Goal: Entertainment & Leisure: Consume media (video, audio)

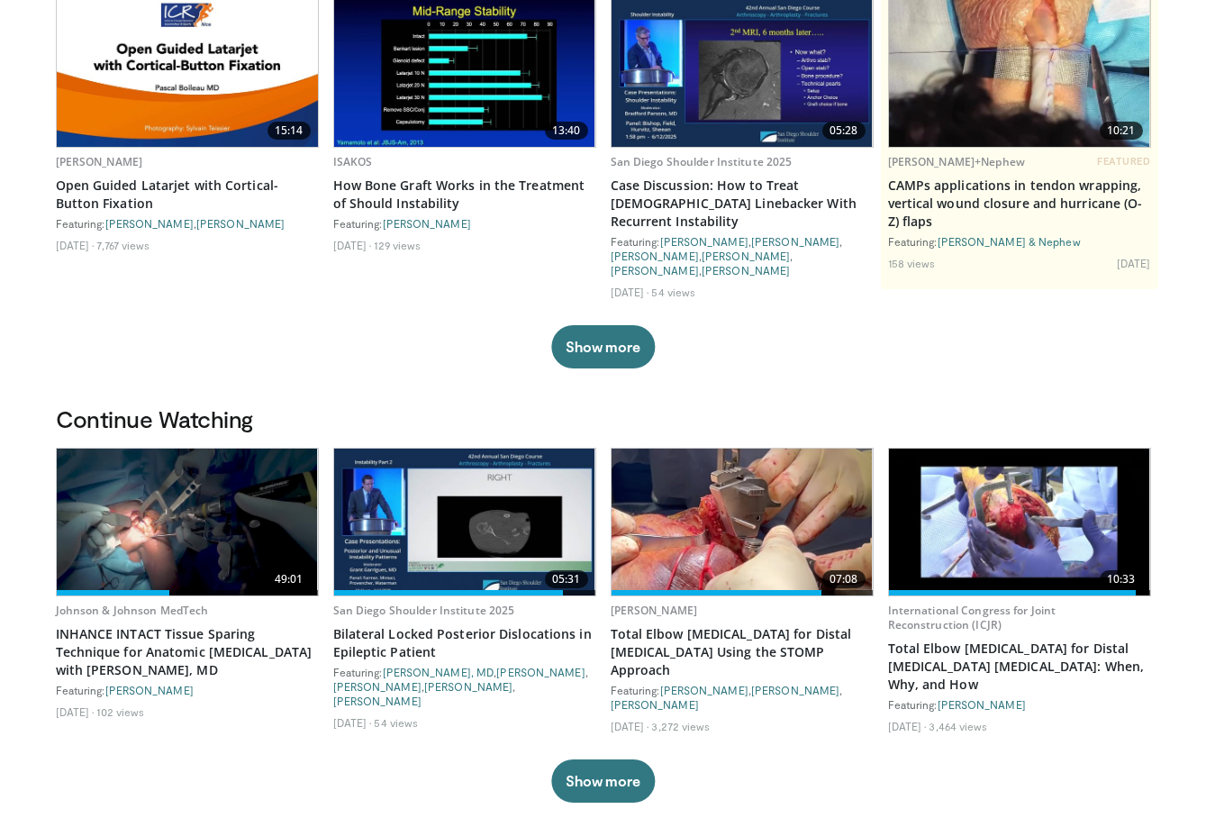
scroll to position [193, 0]
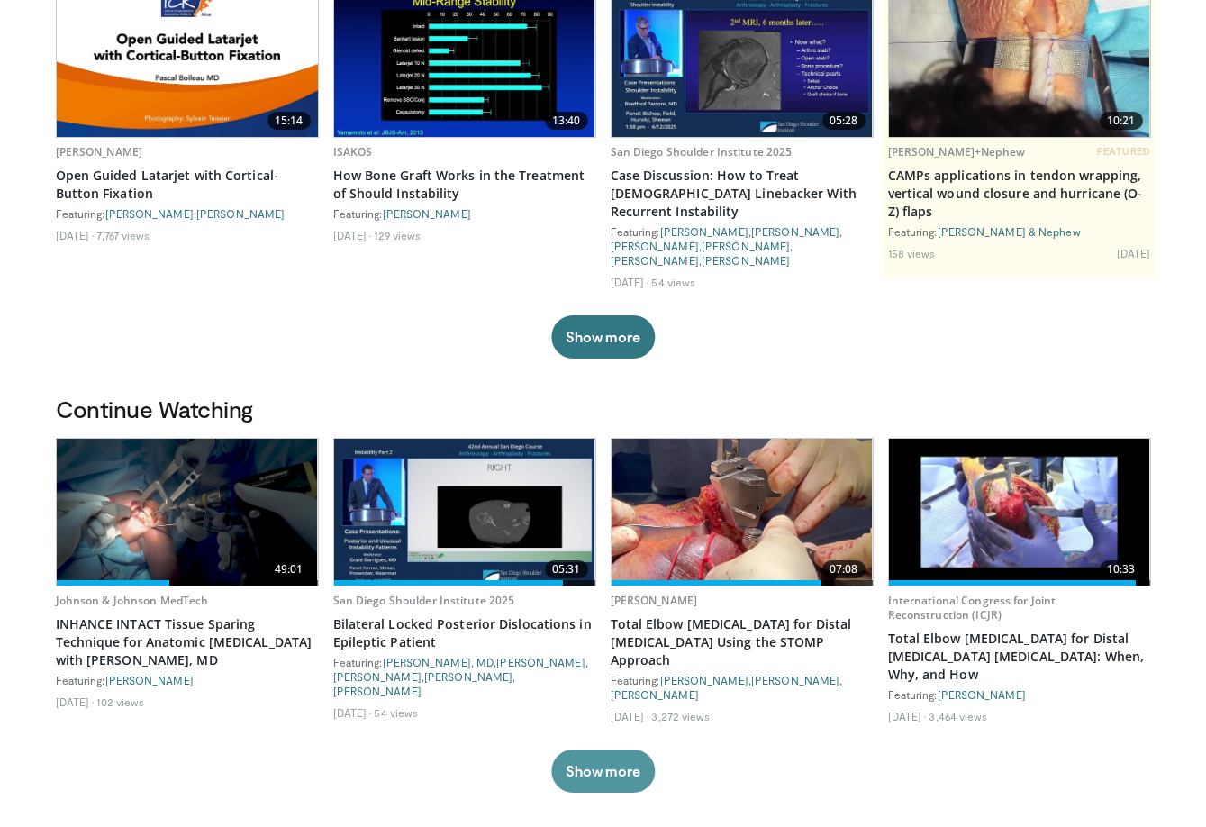
click at [612, 749] on button "Show more" at bounding box center [603, 770] width 104 height 43
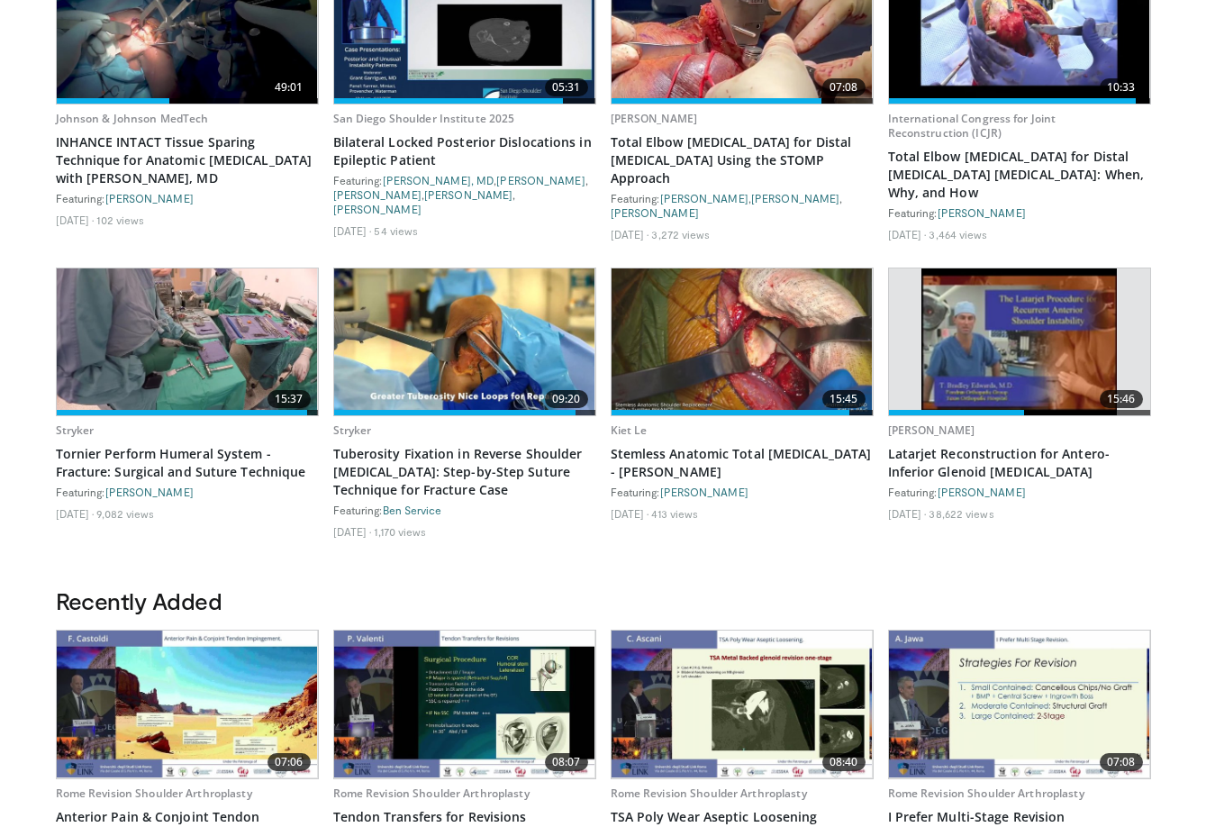
scroll to position [676, 0]
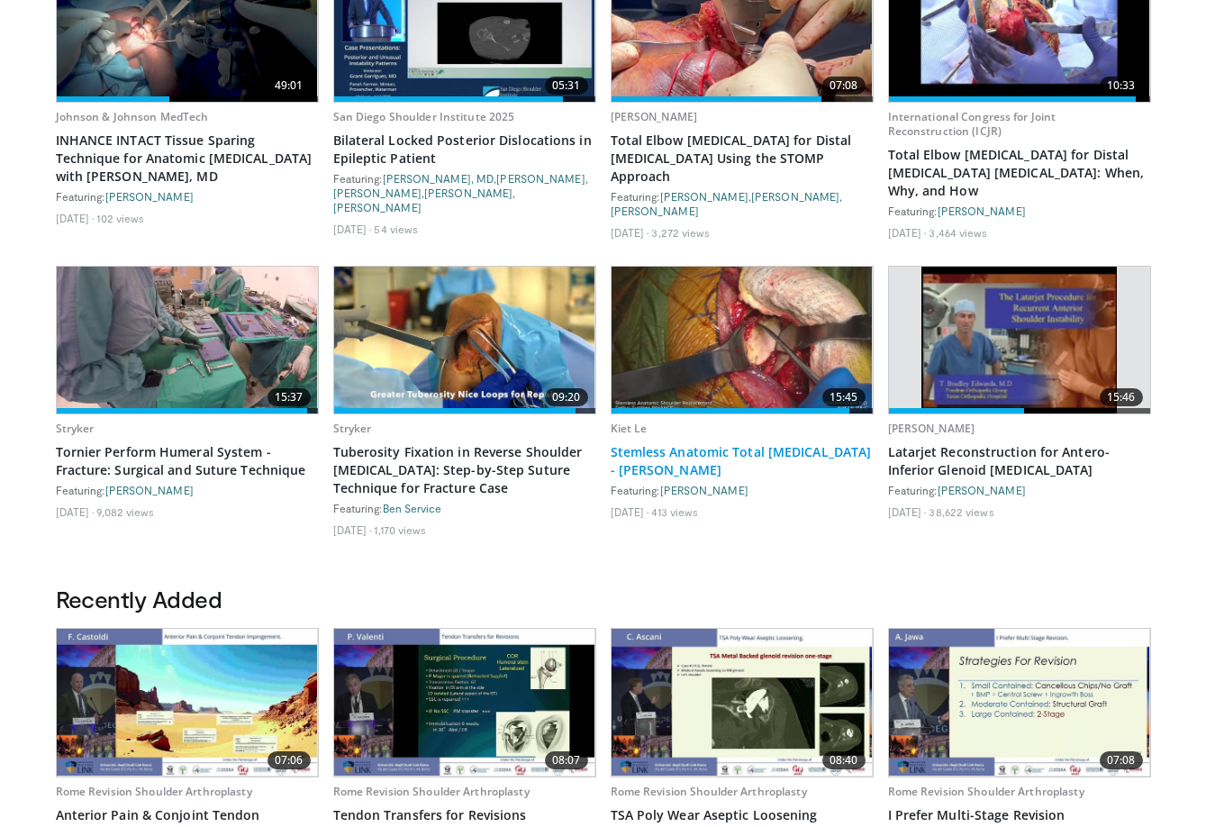
click at [748, 443] on link "Stemless Anatomic Total [MEDICAL_DATA] - [PERSON_NAME]" at bounding box center [742, 461] width 263 height 36
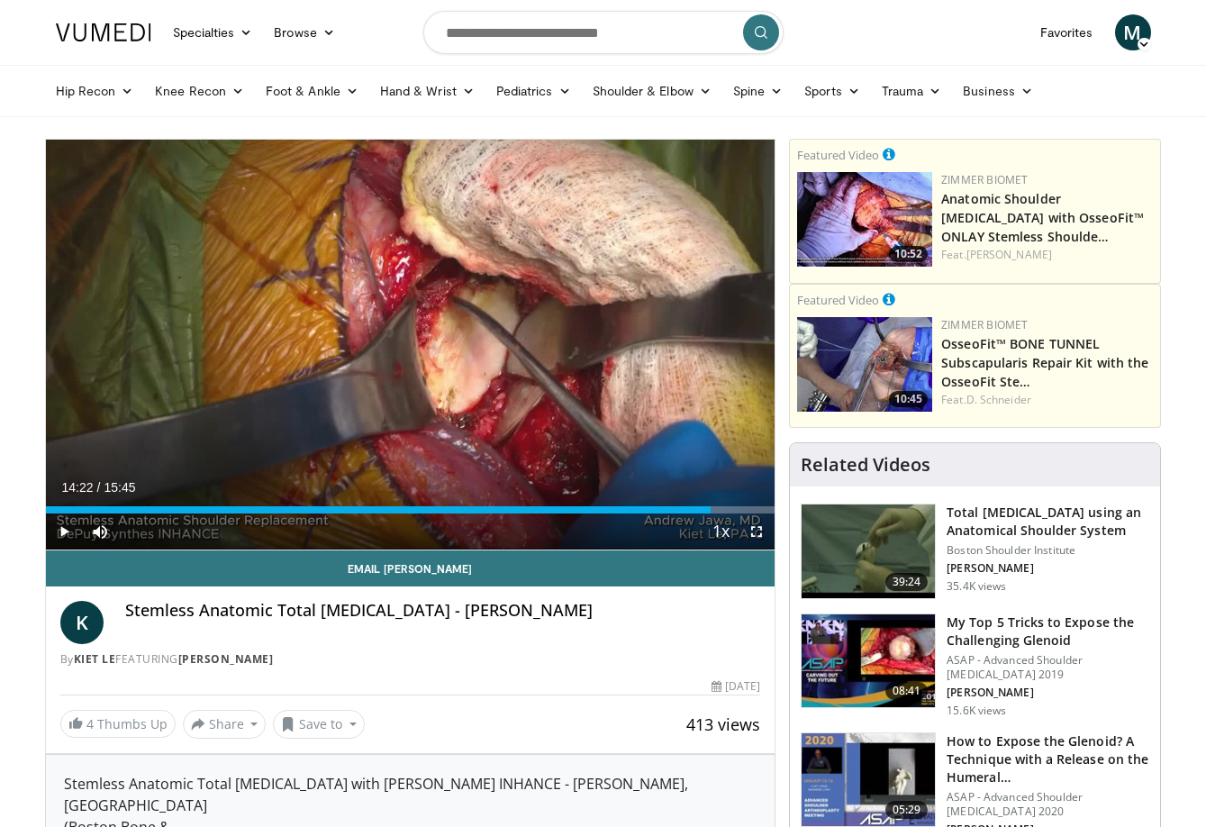
click at [58, 531] on span "Video Player" at bounding box center [64, 531] width 36 height 36
click at [97, 506] on div "Progress Bar" at bounding box center [98, 509] width 2 height 7
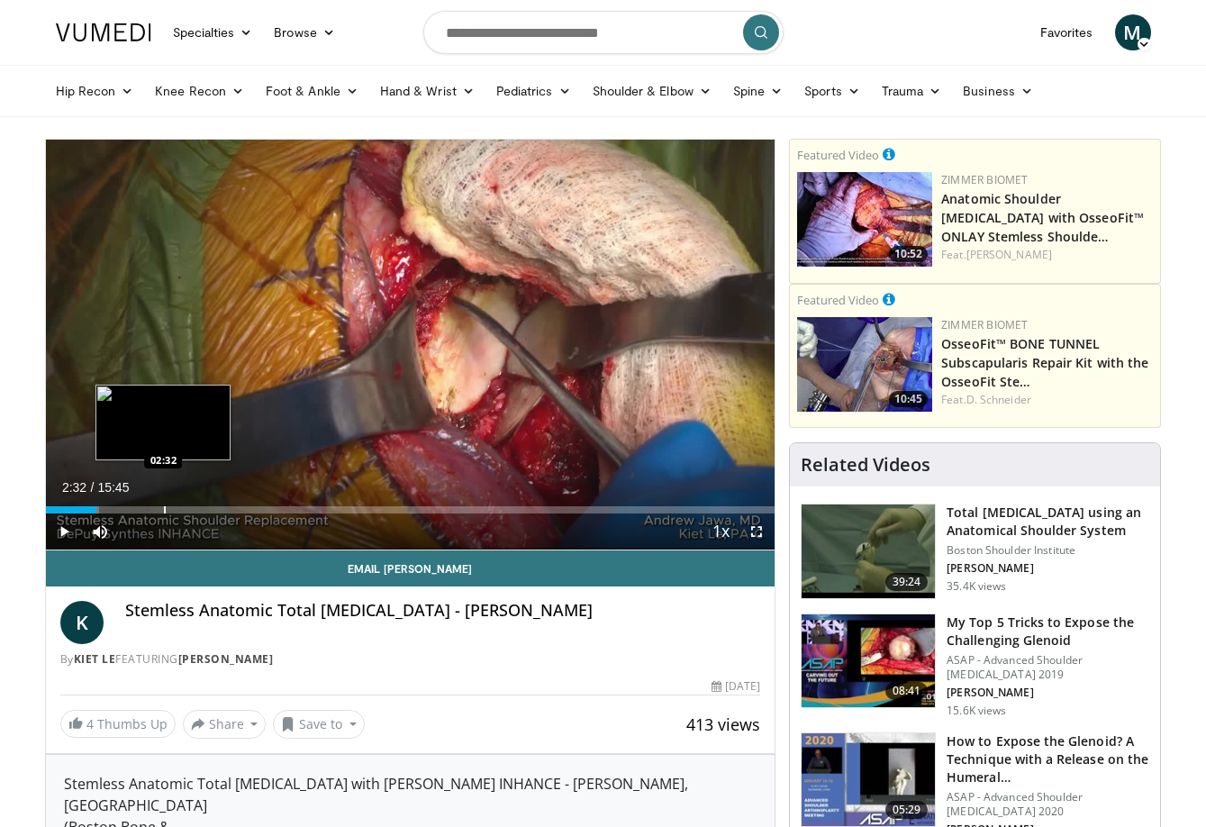
click at [163, 503] on div "Loaded : 7.40% 01:05 02:32" at bounding box center [411, 504] width 730 height 17
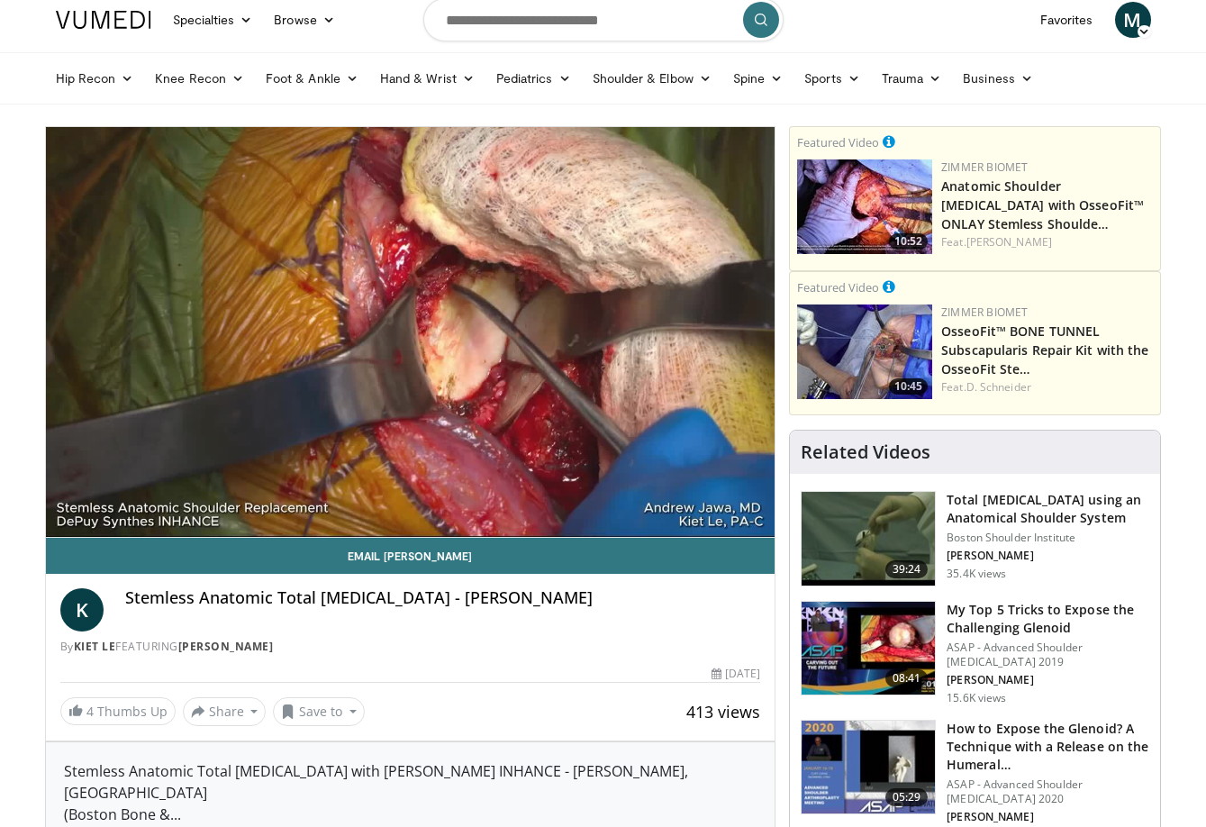
scroll to position [11, 0]
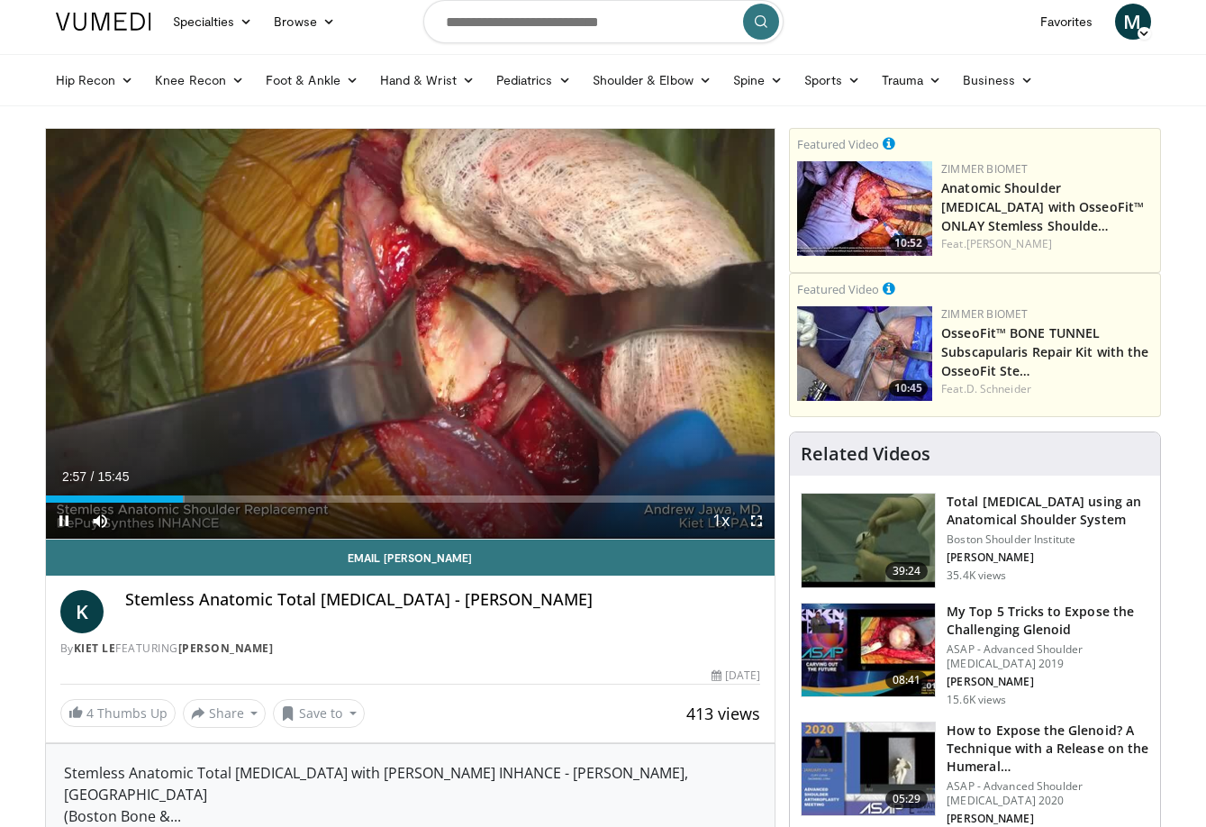
click at [759, 525] on span "Video Player" at bounding box center [757, 521] width 36 height 36
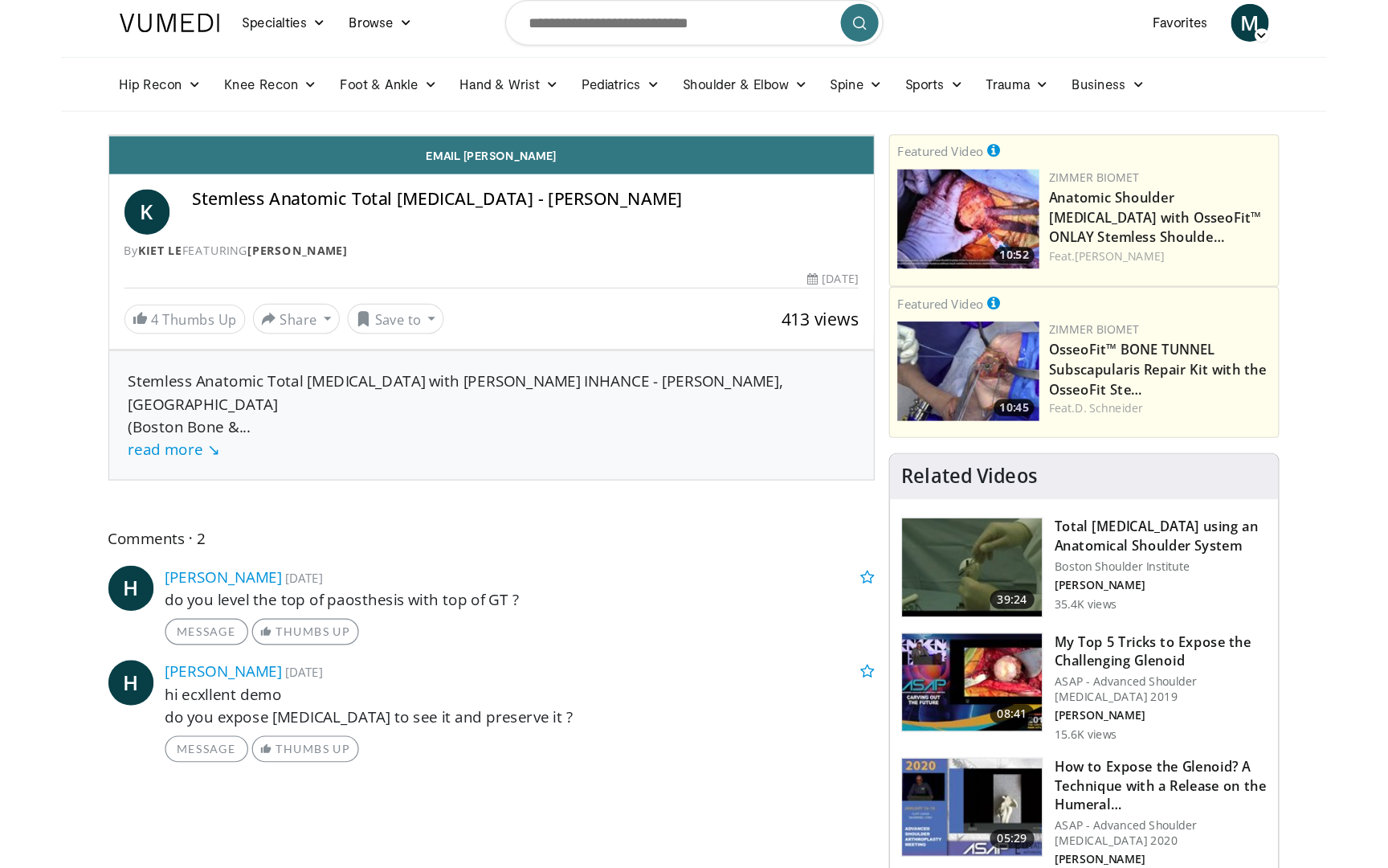
scroll to position [0, 0]
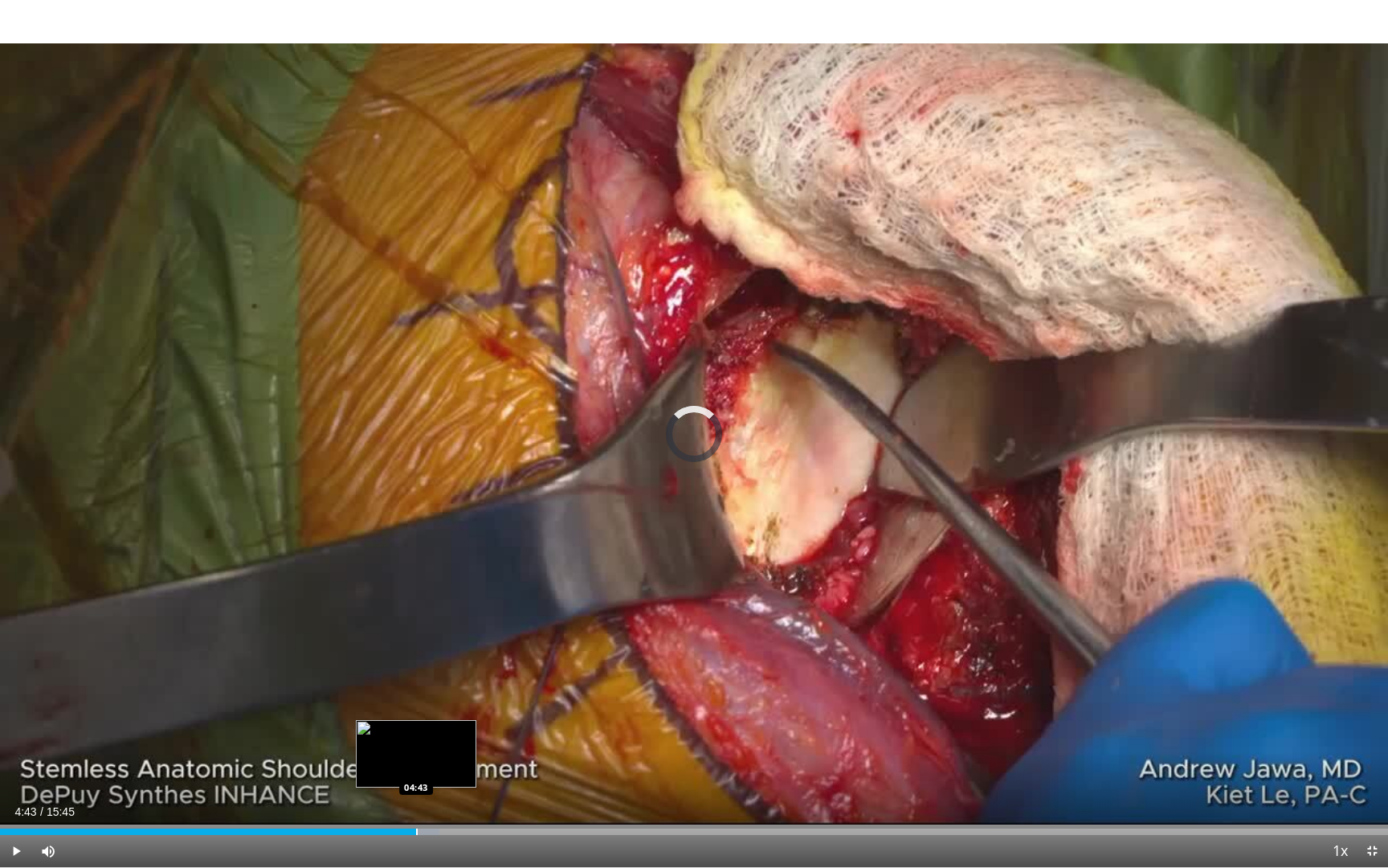
click at [417, 737] on div "Progress Bar" at bounding box center [417, 831] width 2 height 6
click at [476, 737] on div "Progress Bar" at bounding box center [475, 831] width 2 height 6
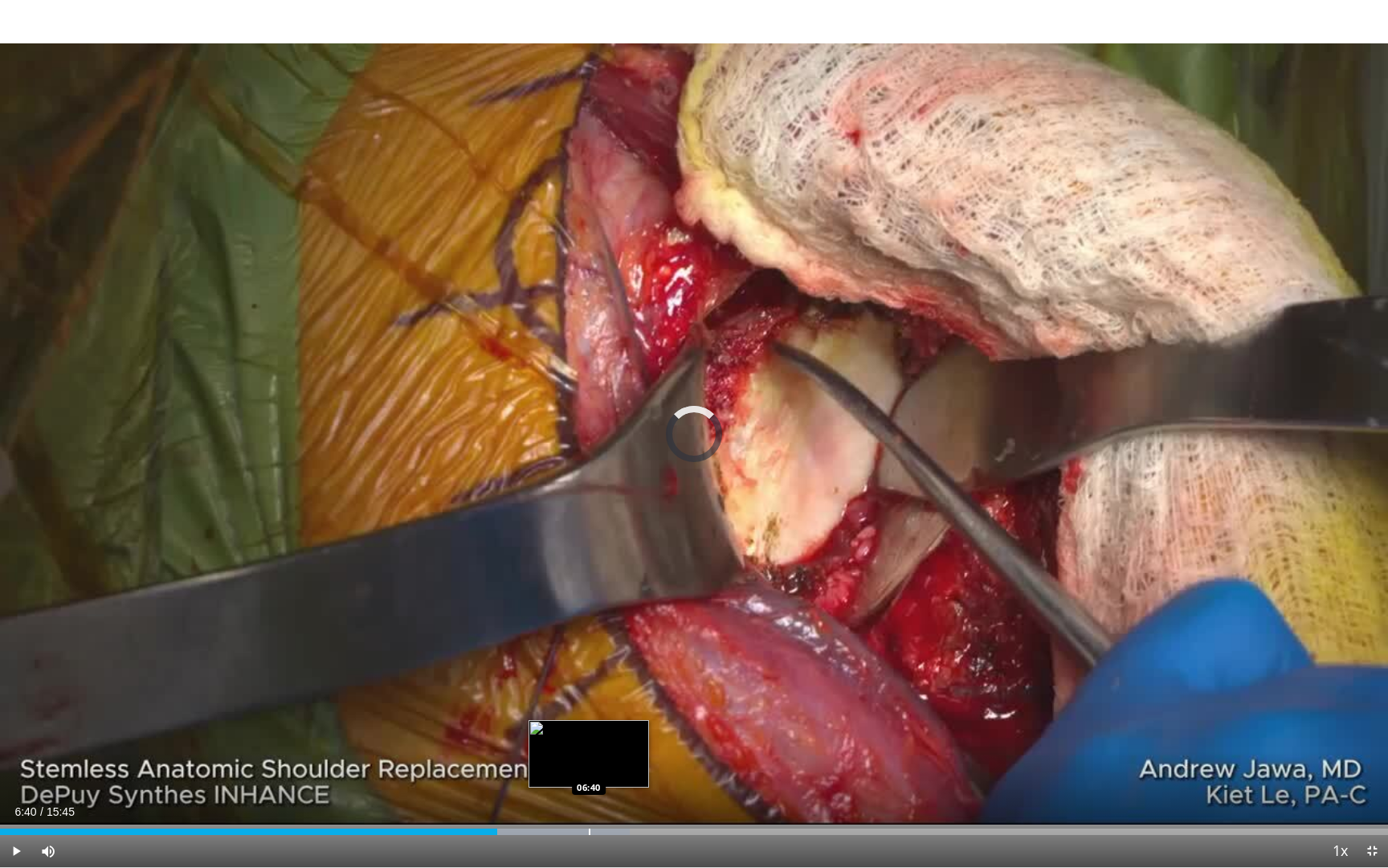
click at [589, 737] on div "Loaded : 45.39% 05:38 06:40" at bounding box center [694, 827] width 1388 height 15
click at [640, 737] on div "Progress Bar" at bounding box center [640, 831] width 2 height 6
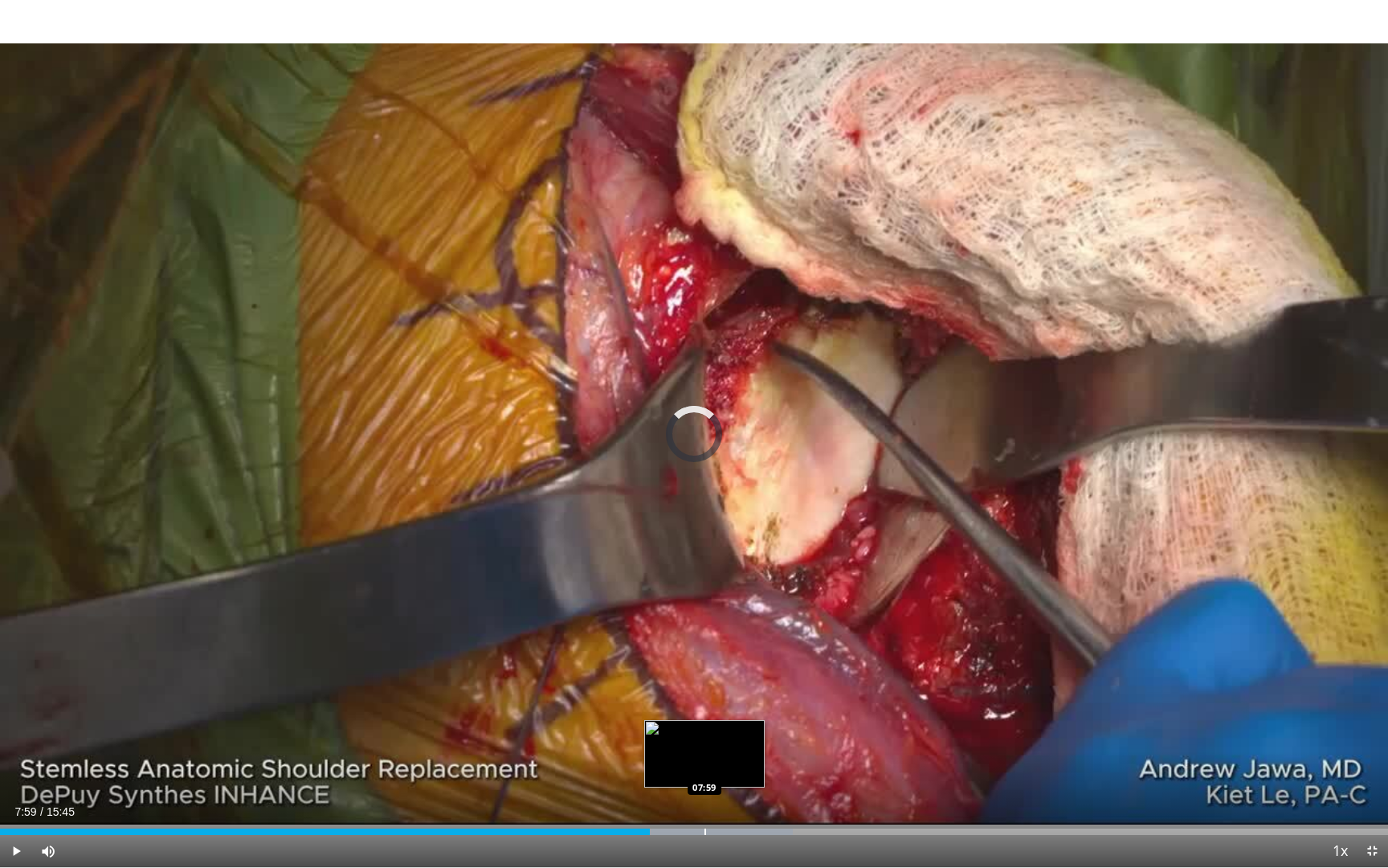
click at [705, 737] on div "Progress Bar" at bounding box center [706, 831] width 2 height 6
click at [761, 737] on div "Loaded : 61.23% 07:59 08:37" at bounding box center [694, 827] width 1388 height 15
click at [835, 737] on div "Current Time 9:11 / Duration 15:45 Pause Skip Backward Skip Forward Mute 0% Loa…" at bounding box center [694, 851] width 1388 height 32
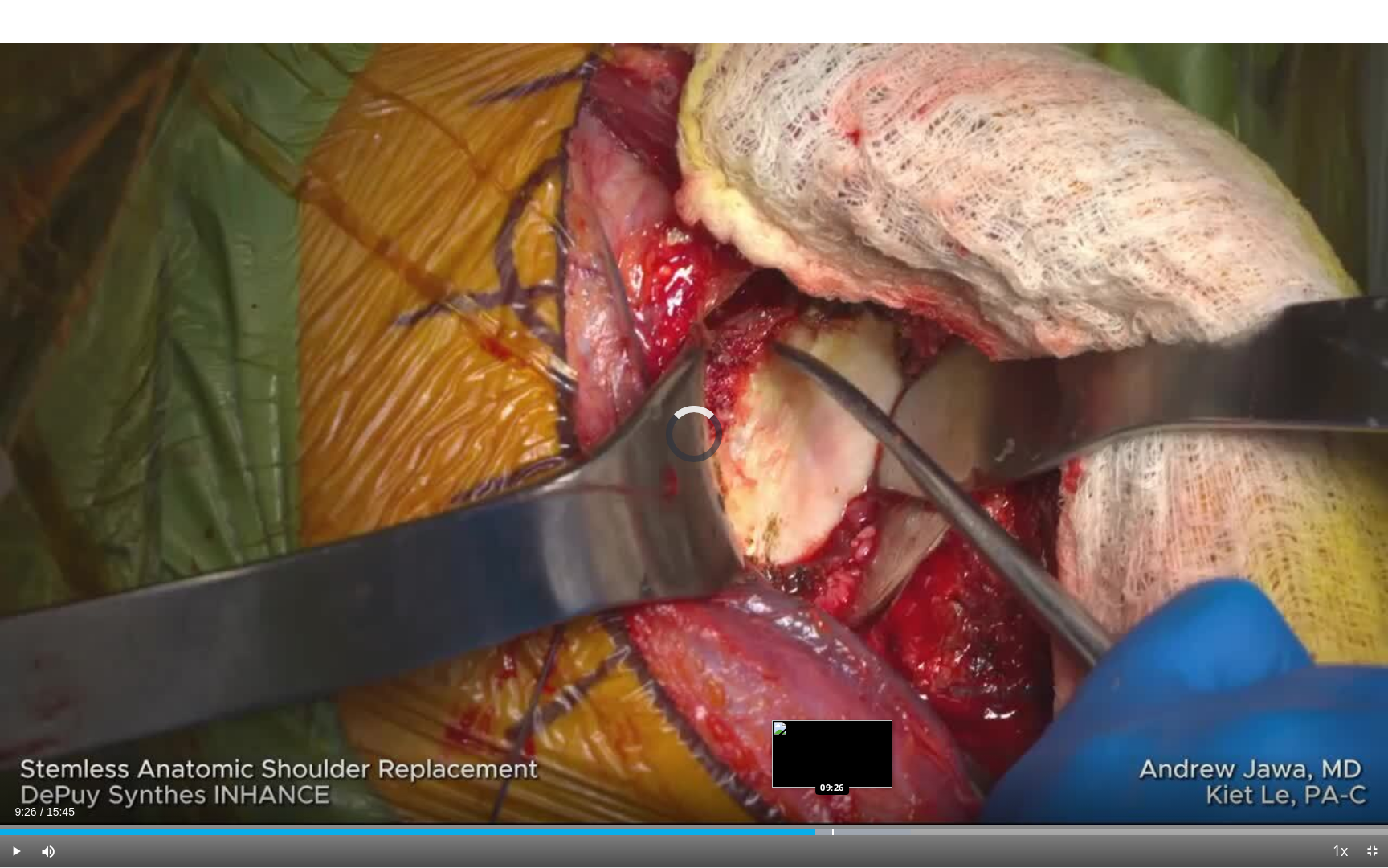
click at [832, 737] on div "Progress Bar" at bounding box center [833, 831] width 2 height 6
click at [872, 737] on div "Progress Bar" at bounding box center [872, 831] width 2 height 6
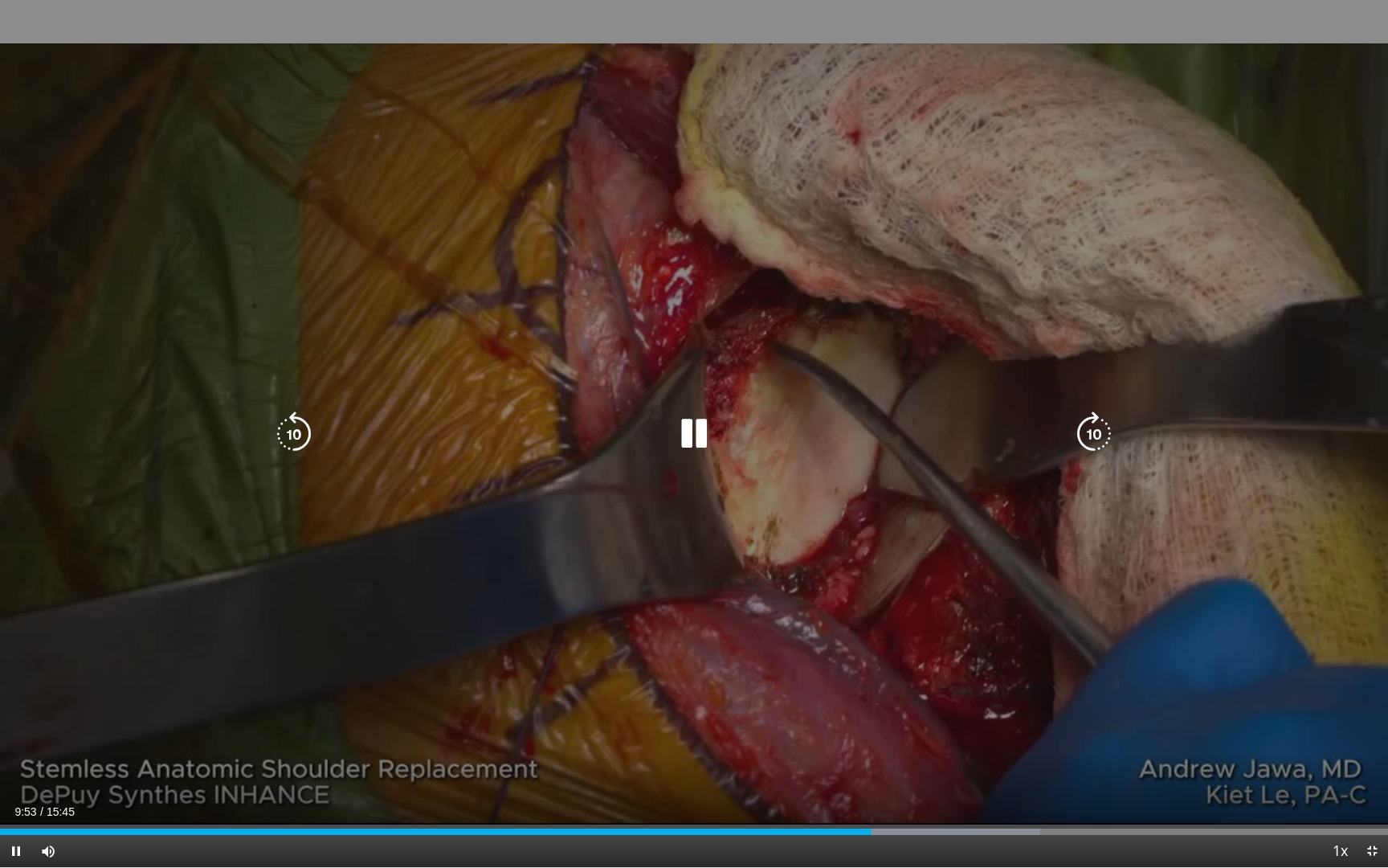
click at [890, 737] on div "Progress Bar" at bounding box center [914, 831] width 252 height 6
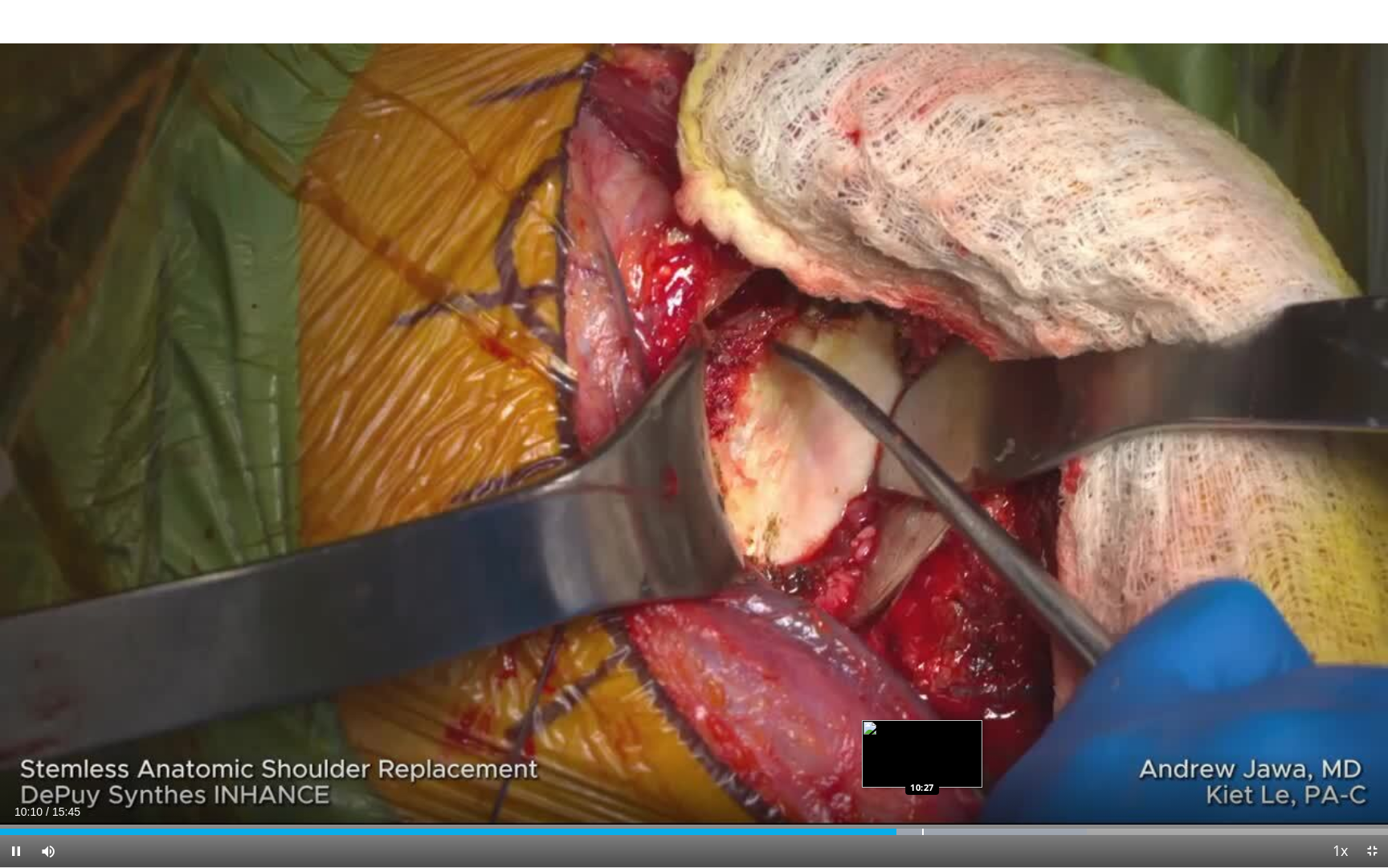
click at [923, 737] on div "Loaded : 78.29% 10:10 10:27" at bounding box center [694, 827] width 1388 height 15
click at [963, 737] on div "Progress Bar" at bounding box center [963, 831] width 2 height 6
click at [977, 737] on div "Progress Bar" at bounding box center [978, 831] width 2 height 6
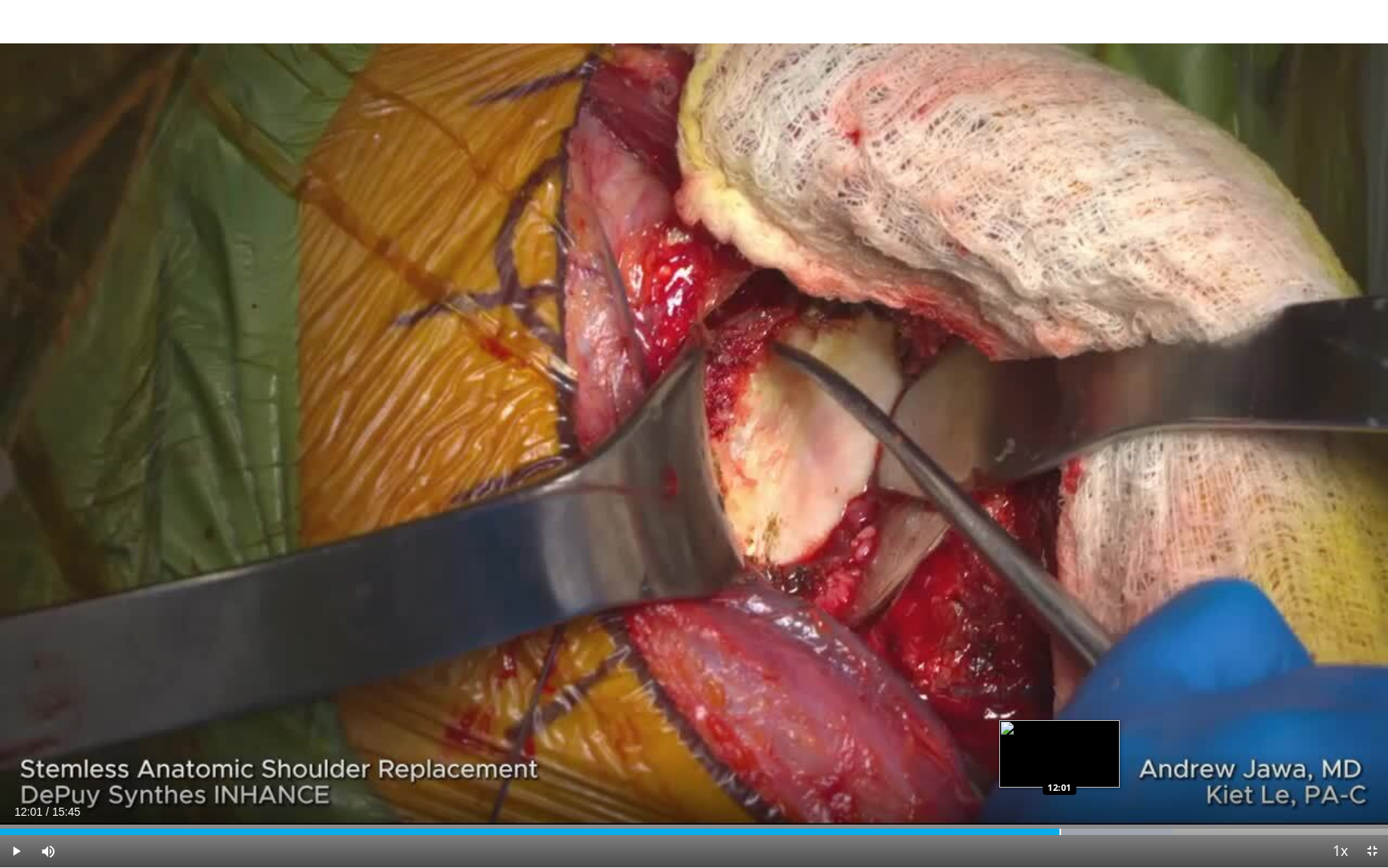
click at [1060, 737] on div "Progress Bar" at bounding box center [1061, 831] width 2 height 6
click at [1075, 737] on div "Loaded : 85.70% 12:02 12:38" at bounding box center [694, 831] width 1388 height 6
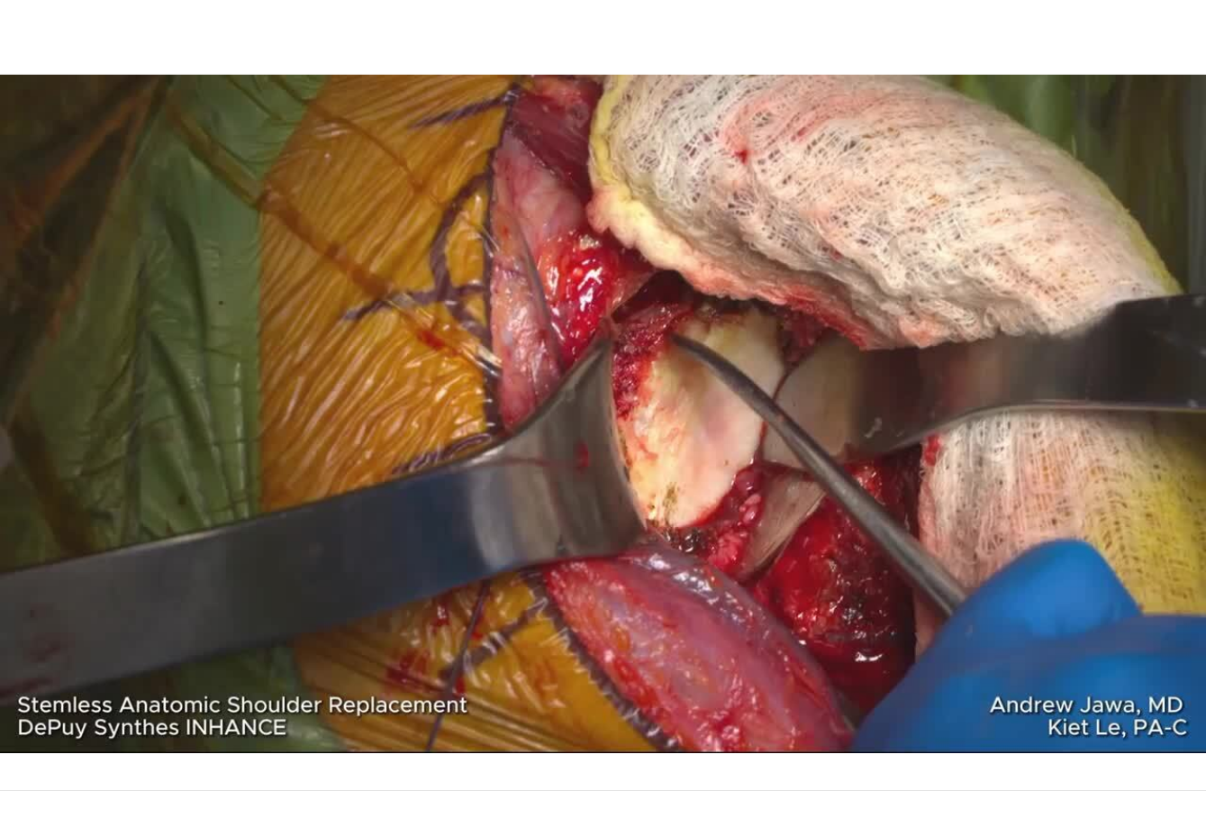
scroll to position [11, 0]
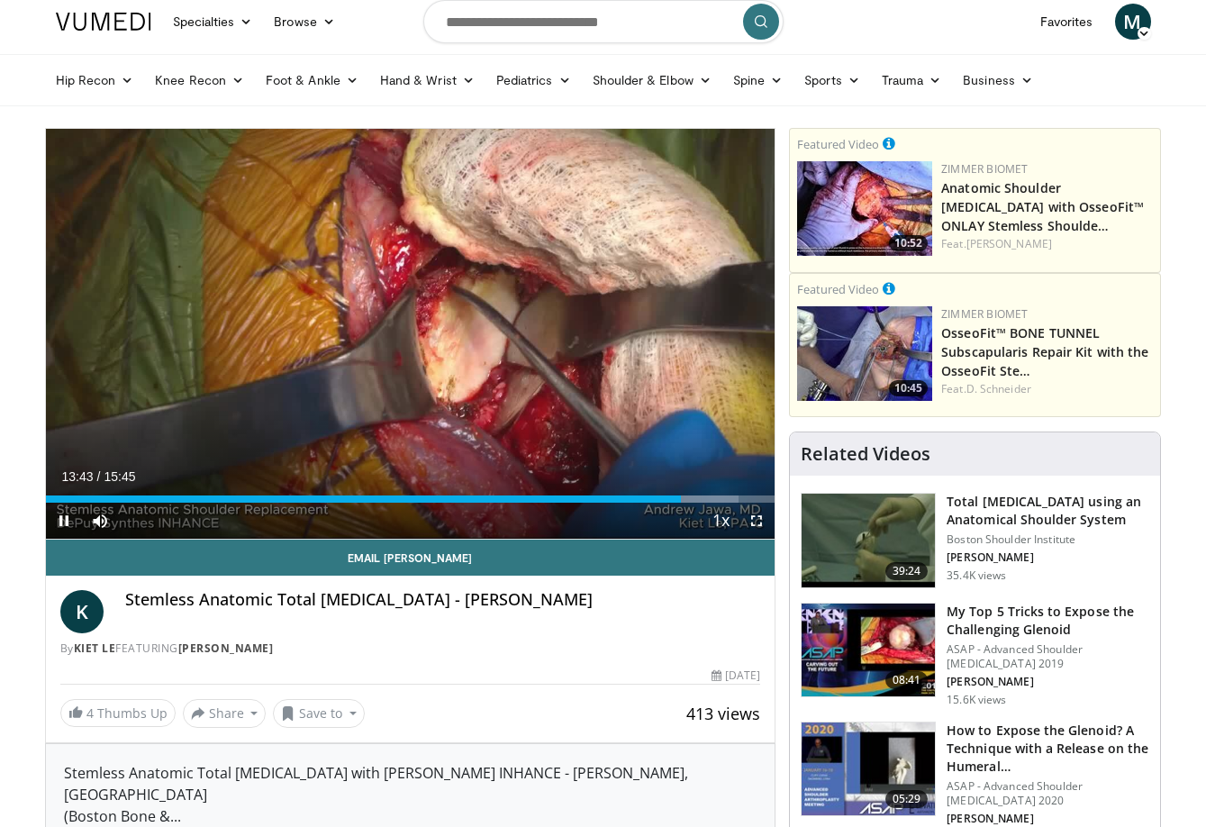
click at [56, 517] on span "Video Player" at bounding box center [64, 521] width 36 height 36
